Goal: Book appointment/travel/reservation

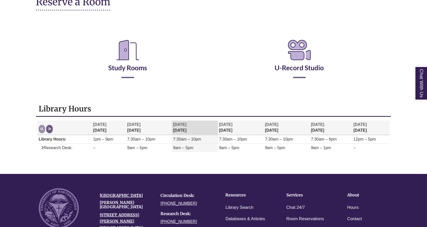
scroll to position [73, 0]
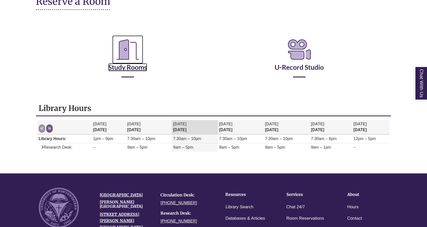
click at [127, 58] on icon "Reserve a Room" at bounding box center [127, 49] width 31 height 28
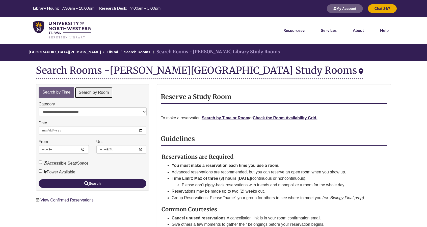
click at [91, 97] on link "Search by Room" at bounding box center [94, 92] width 38 height 11
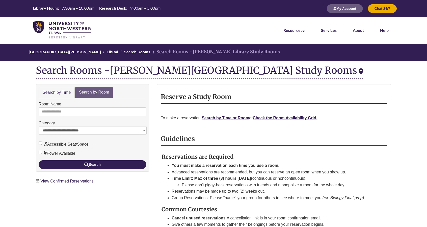
click at [77, 117] on form "**********" at bounding box center [93, 135] width 108 height 68
click at [76, 112] on input "Room Name" at bounding box center [93, 111] width 108 height 9
type input "*"
click at [39, 160] on button "Search" at bounding box center [93, 164] width 108 height 9
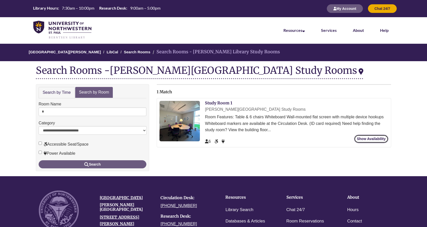
click at [361, 139] on link "Show Availability" at bounding box center [371, 138] width 34 height 8
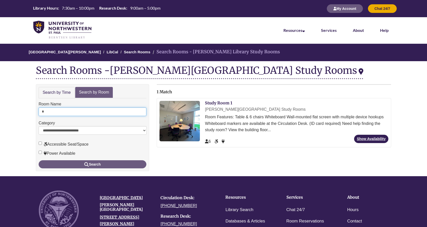
click at [55, 113] on input "*" at bounding box center [93, 111] width 108 height 9
type input "*"
click at [39, 160] on button "Search" at bounding box center [93, 164] width 108 height 8
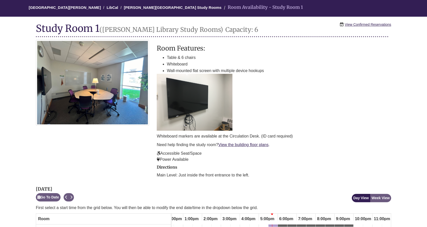
scroll to position [5, 0]
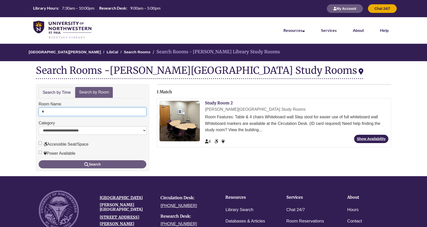
click at [72, 111] on input "*" at bounding box center [93, 111] width 108 height 9
type input "*"
click at [39, 160] on button "Search" at bounding box center [93, 164] width 108 height 8
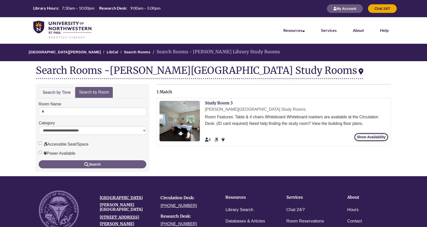
click at [359, 139] on link "Show Availability" at bounding box center [371, 137] width 34 height 8
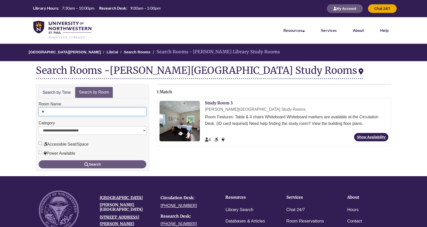
click at [48, 112] on input "*" at bounding box center [93, 111] width 108 height 9
type input "*"
click at [39, 160] on button "Search" at bounding box center [93, 164] width 108 height 8
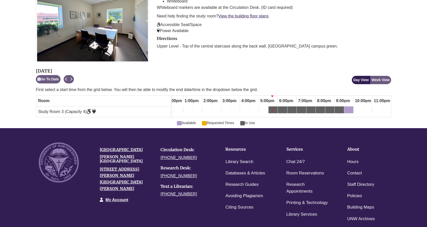
scroll to position [92, 0]
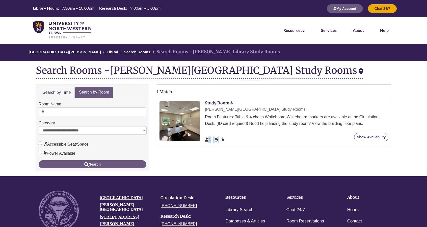
drag, startPoint x: 360, startPoint y: 142, endPoint x: 361, endPoint y: 136, distance: 6.3
click at [361, 136] on div "Show Availability 4" at bounding box center [296, 138] width 183 height 10
click at [361, 136] on link "Show Availability" at bounding box center [371, 137] width 34 height 8
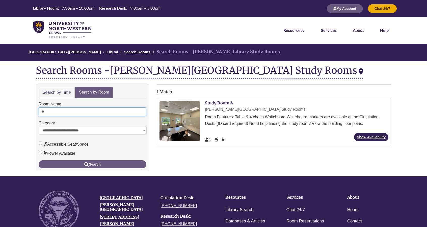
click at [64, 112] on input "*" at bounding box center [93, 111] width 108 height 9
type input "*"
click at [39, 160] on button "Search" at bounding box center [93, 164] width 108 height 8
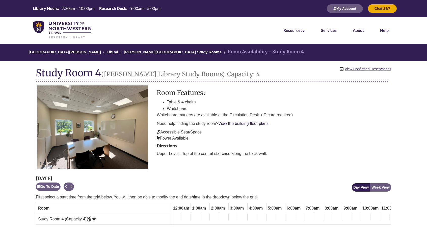
scroll to position [0, 235]
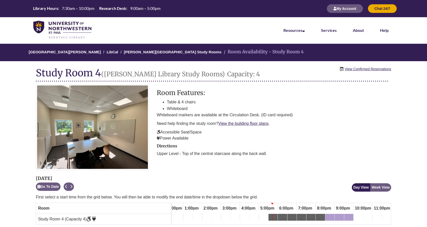
click at [252, 169] on div "Reservation Instructions Room Features: Table & 4 chairs Whiteboard Whiteboard …" at bounding box center [213, 127] width 363 height 86
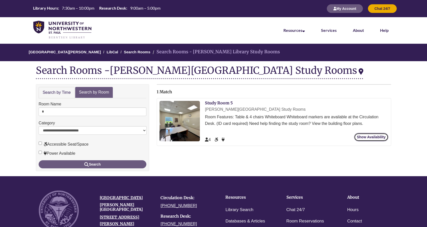
click at [359, 135] on link "Show Availability" at bounding box center [371, 137] width 34 height 8
drag, startPoint x: 52, startPoint y: 117, endPoint x: 49, endPoint y: 111, distance: 6.6
click at [49, 111] on form "**********" at bounding box center [93, 134] width 108 height 67
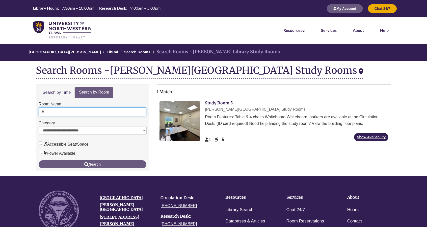
click at [49, 111] on input "*" at bounding box center [93, 111] width 108 height 9
type input "*"
click at [39, 160] on button "Search" at bounding box center [93, 164] width 108 height 8
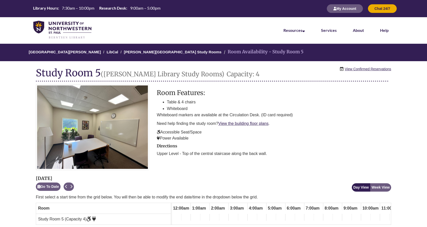
scroll to position [0, 235]
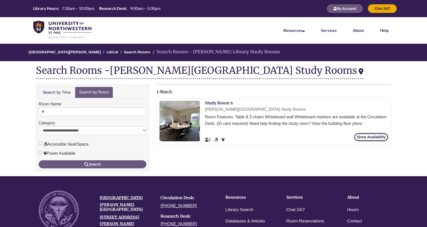
click at [379, 139] on link "Show Availability" at bounding box center [371, 137] width 34 height 8
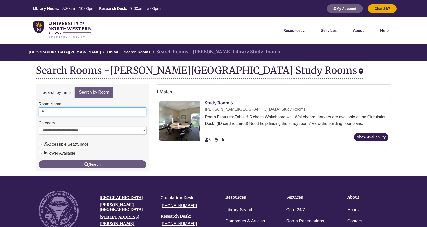
click at [57, 110] on input "*" at bounding box center [93, 111] width 108 height 9
type input "*"
click at [39, 160] on button "Search" at bounding box center [93, 164] width 108 height 8
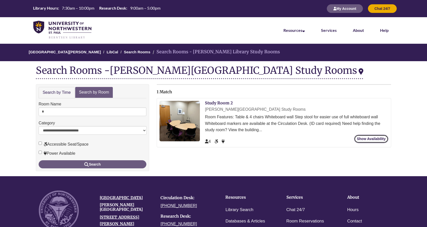
click at [367, 139] on link "Show Availability" at bounding box center [371, 138] width 34 height 8
